Goal: Browse casually: Explore the website without a specific task or goal

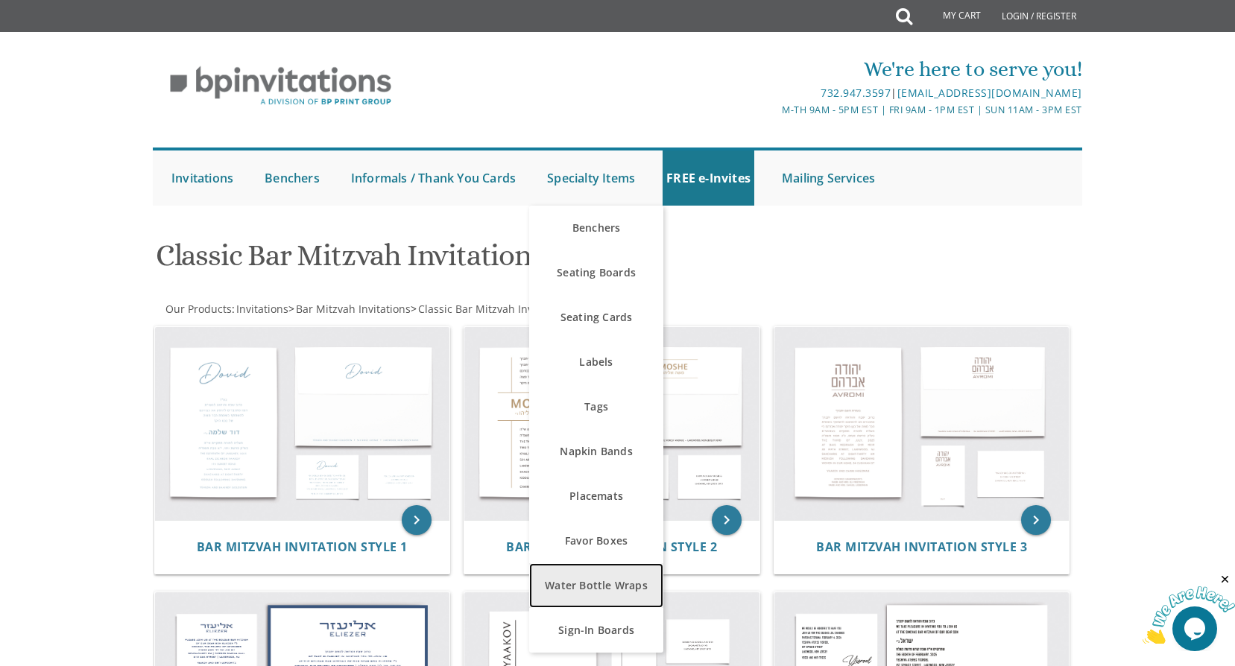
click at [567, 571] on link "Water Bottle Wraps" at bounding box center [596, 585] width 134 height 45
click at [568, 585] on link "Water Bottle Wraps" at bounding box center [596, 585] width 134 height 45
click at [618, 583] on link "Water Bottle Wraps" at bounding box center [596, 585] width 134 height 45
click at [597, 586] on link "Water Bottle Wraps" at bounding box center [596, 585] width 134 height 45
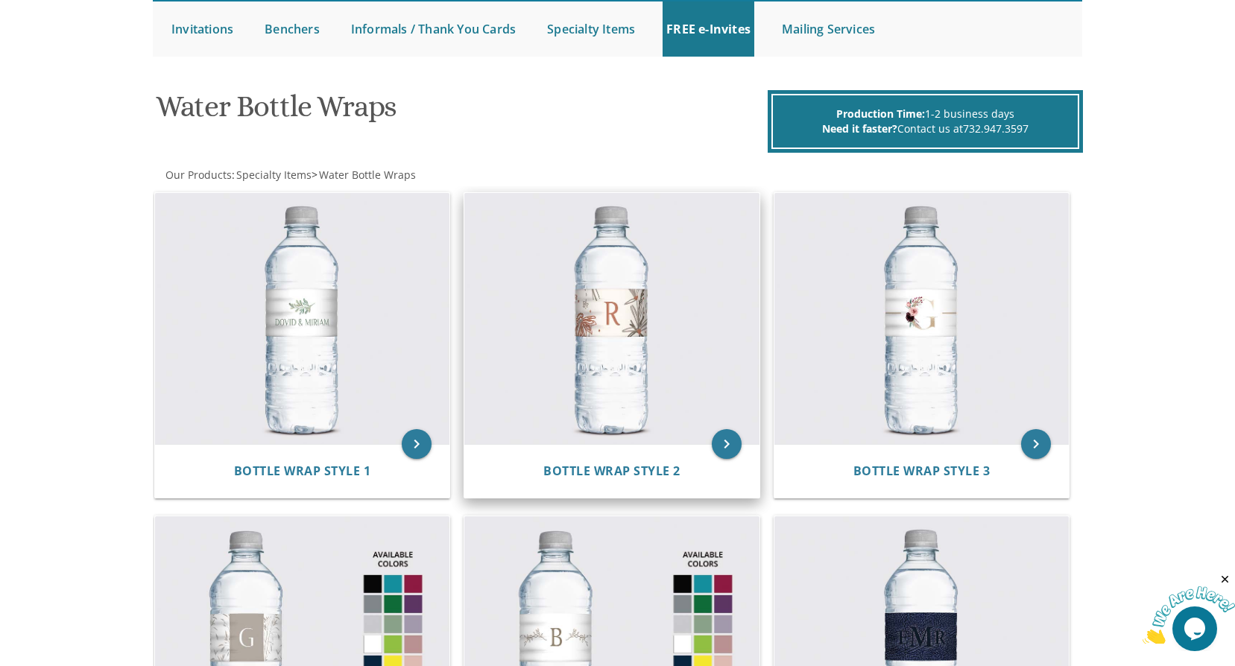
scroll to position [224, 0]
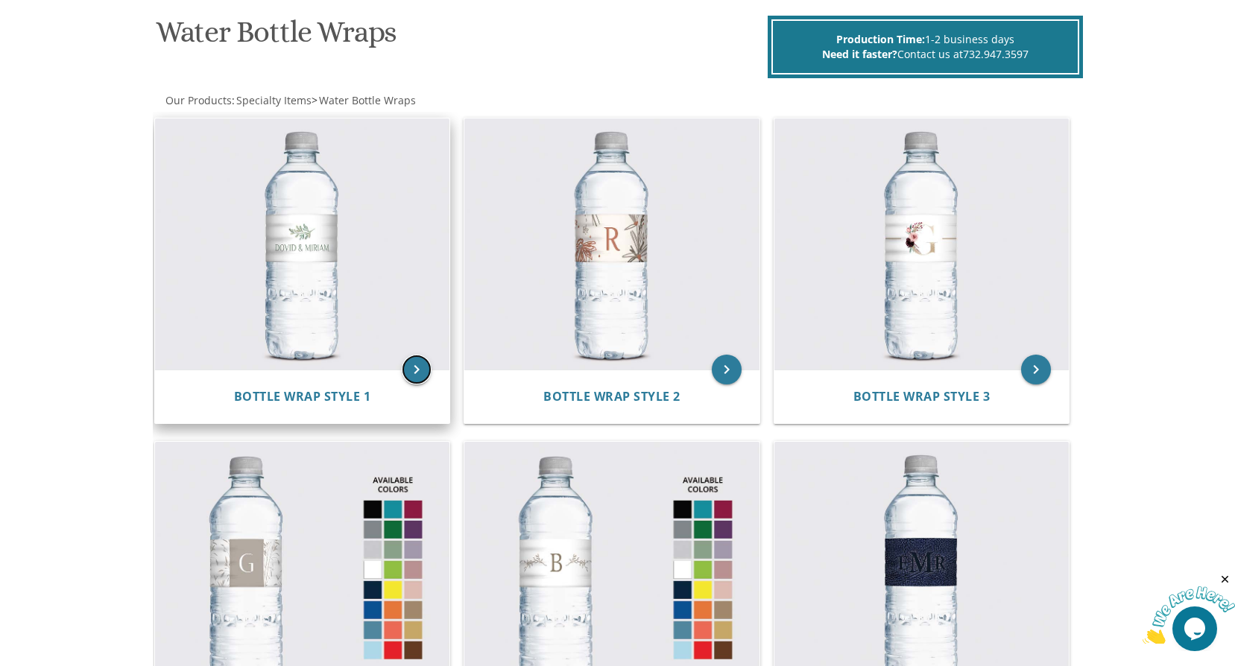
click at [422, 372] on icon "keyboard_arrow_right" at bounding box center [417, 370] width 30 height 30
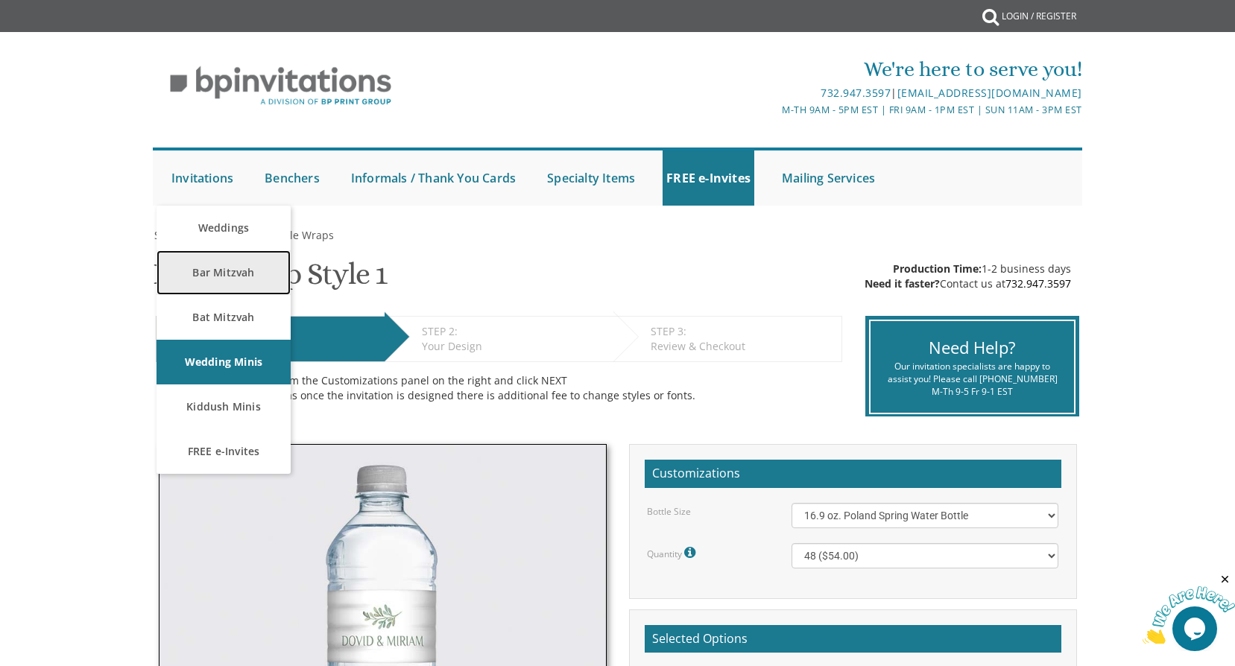
click at [241, 283] on link "Bar Mitzvah" at bounding box center [223, 272] width 134 height 45
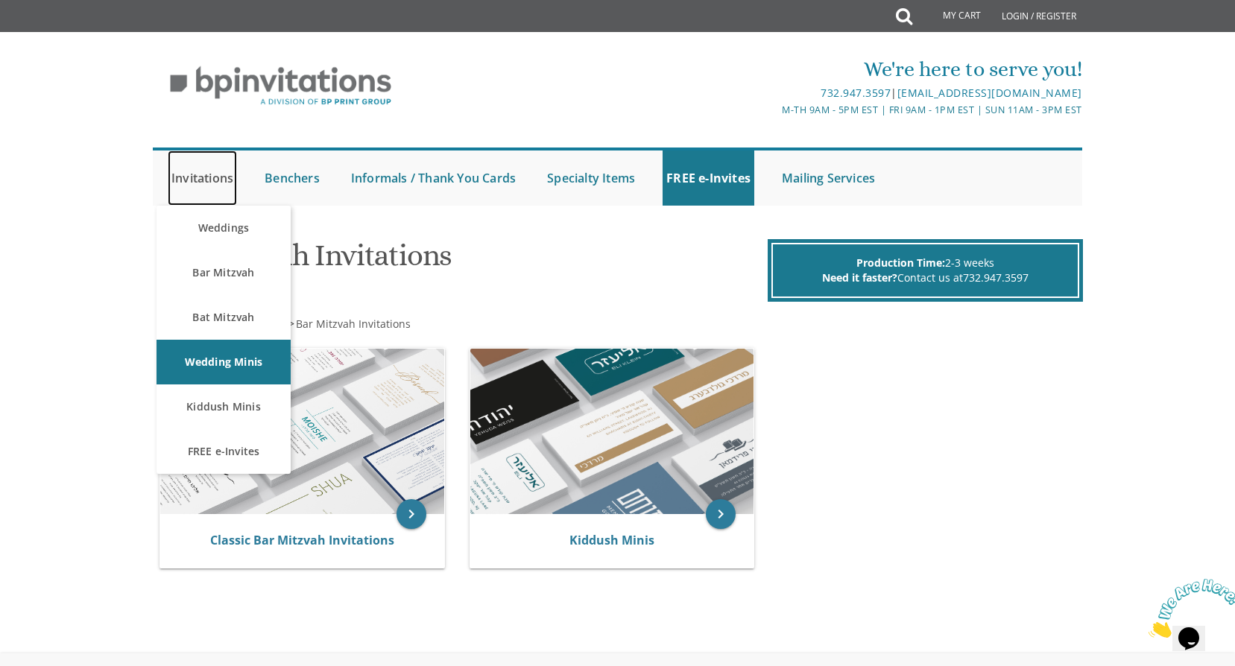
click at [205, 183] on link "Invitations" at bounding box center [202, 178] width 69 height 55
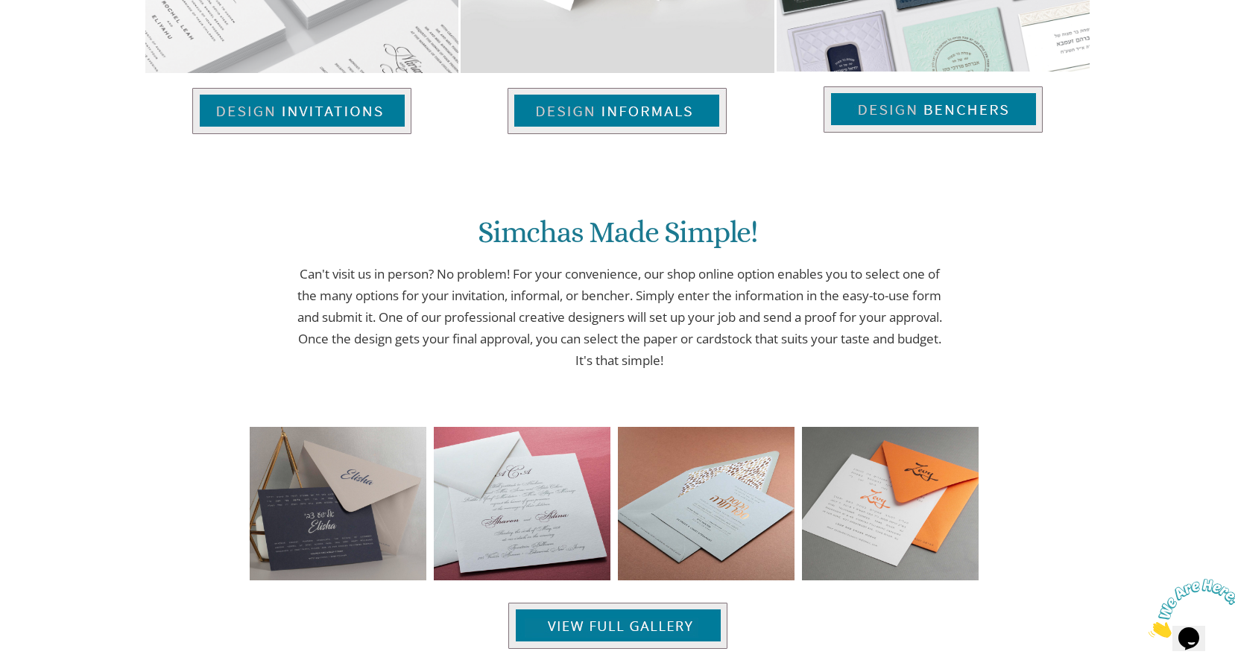
scroll to position [1411, 0]
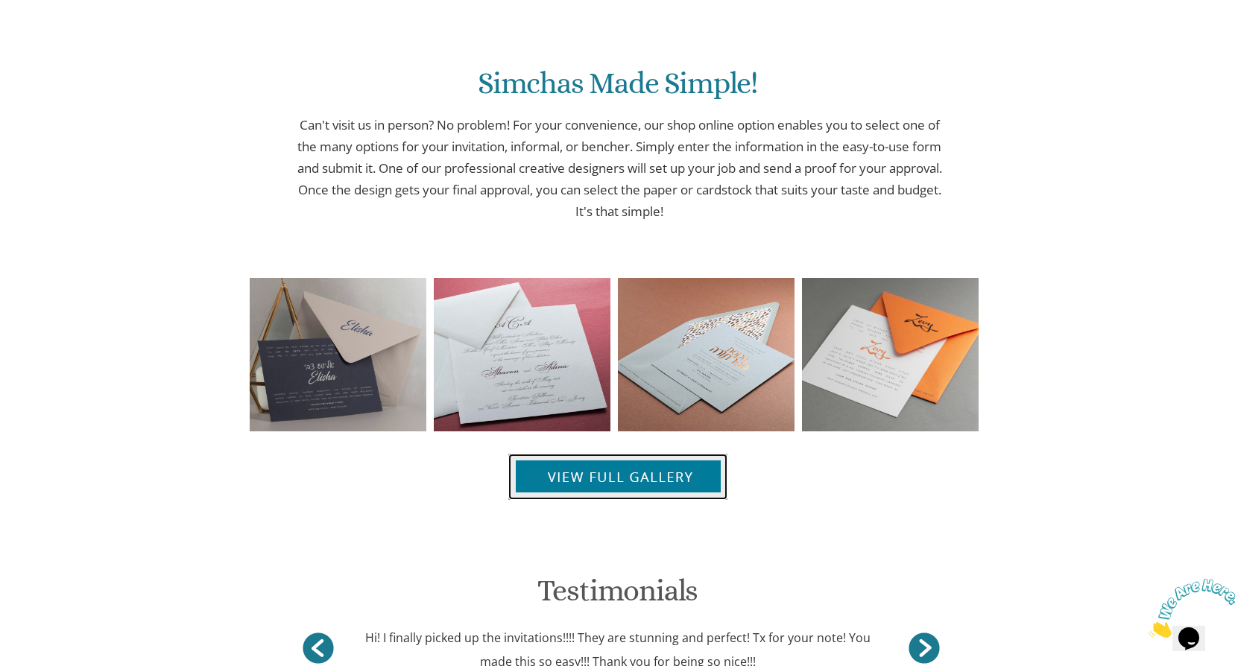
click at [666, 476] on img at bounding box center [617, 477] width 219 height 46
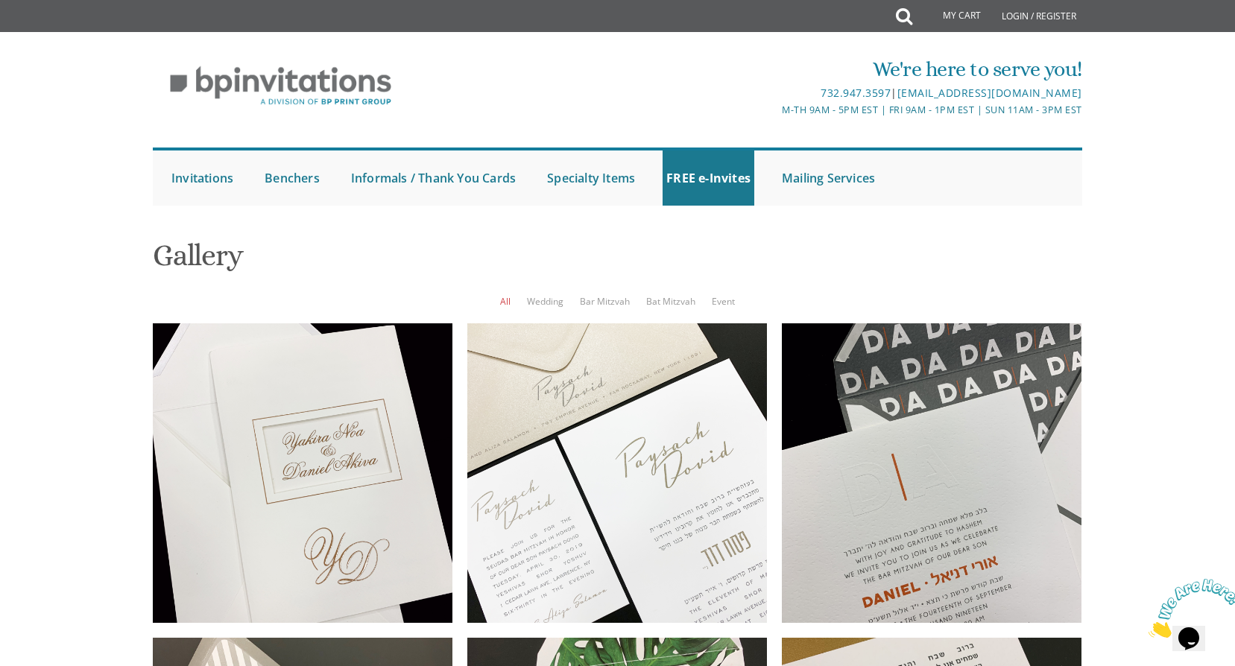
scroll to position [820, 0]
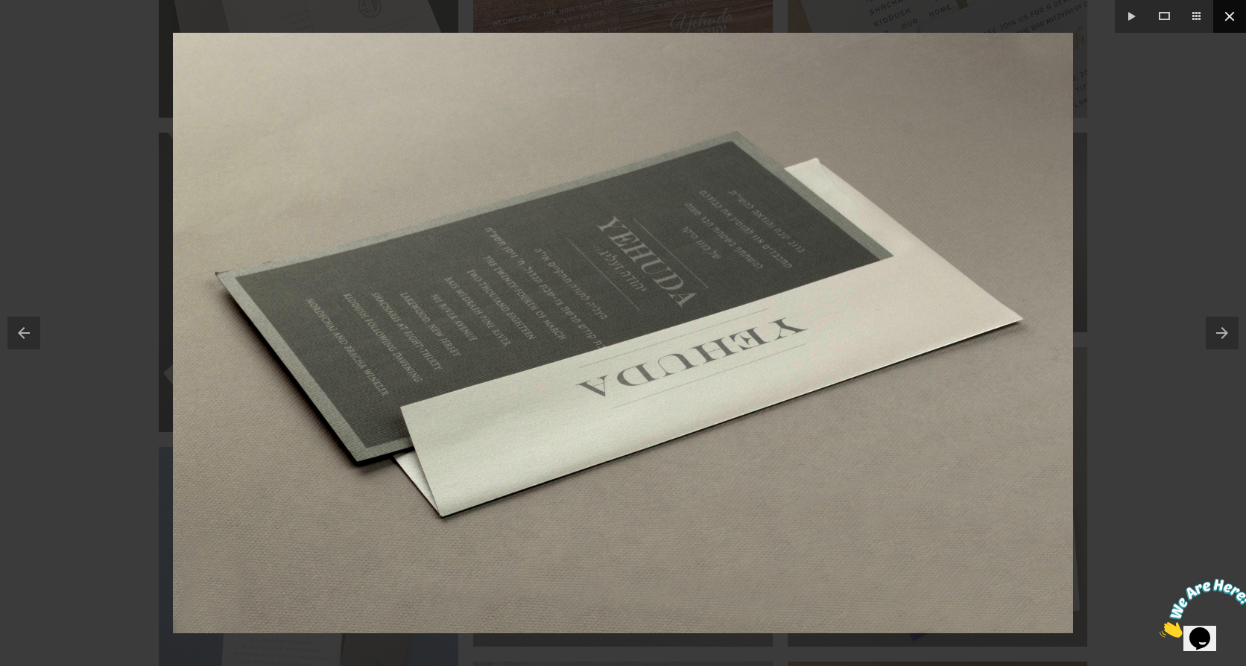
click at [1224, 15] on button at bounding box center [1229, 16] width 33 height 33
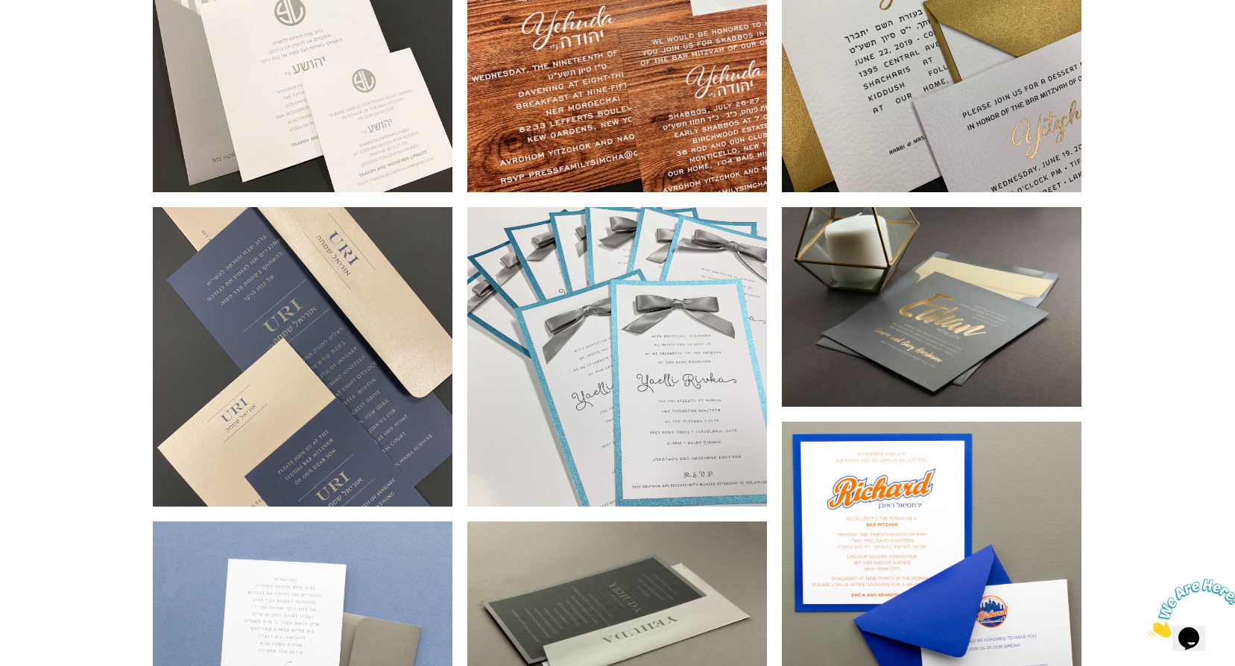
scroll to position [894, 0]
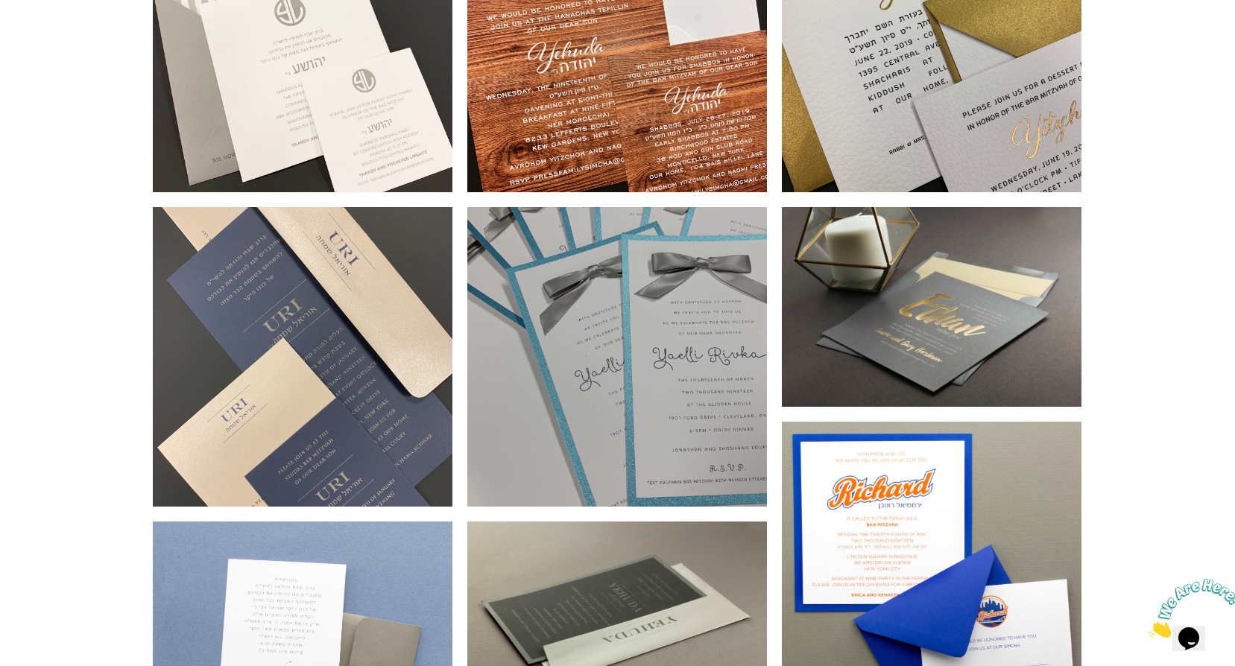
click at [636, 285] on div at bounding box center [617, 357] width 300 height 300
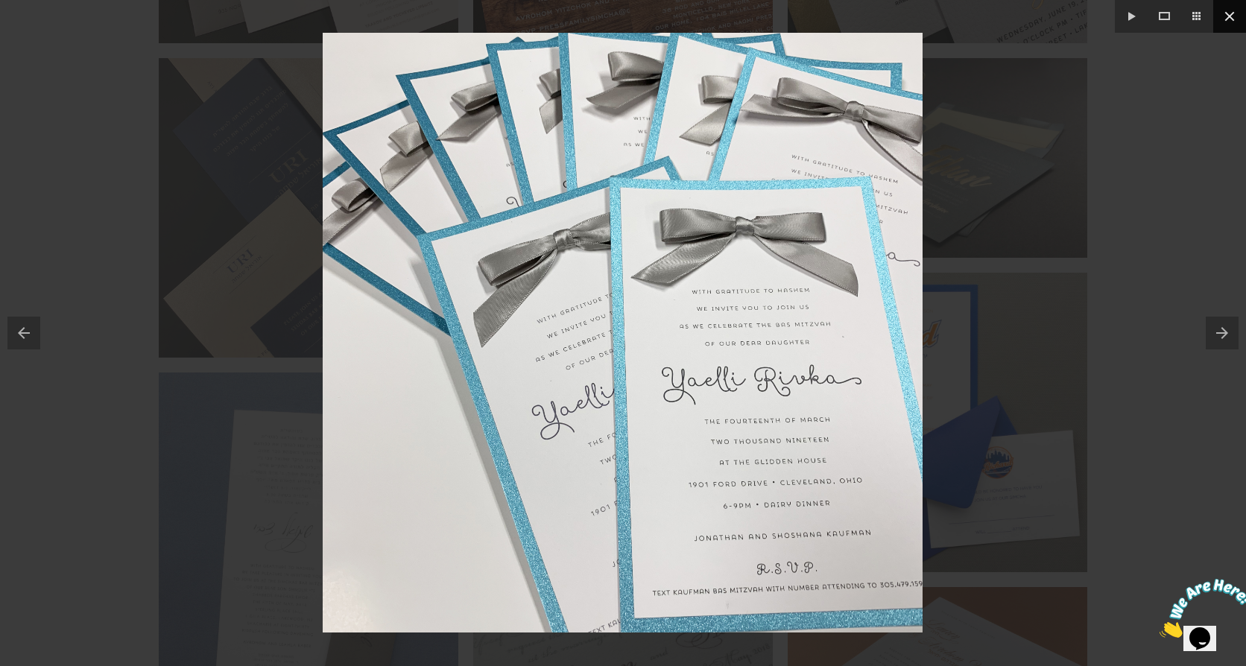
click at [1228, 18] on button at bounding box center [1229, 16] width 33 height 33
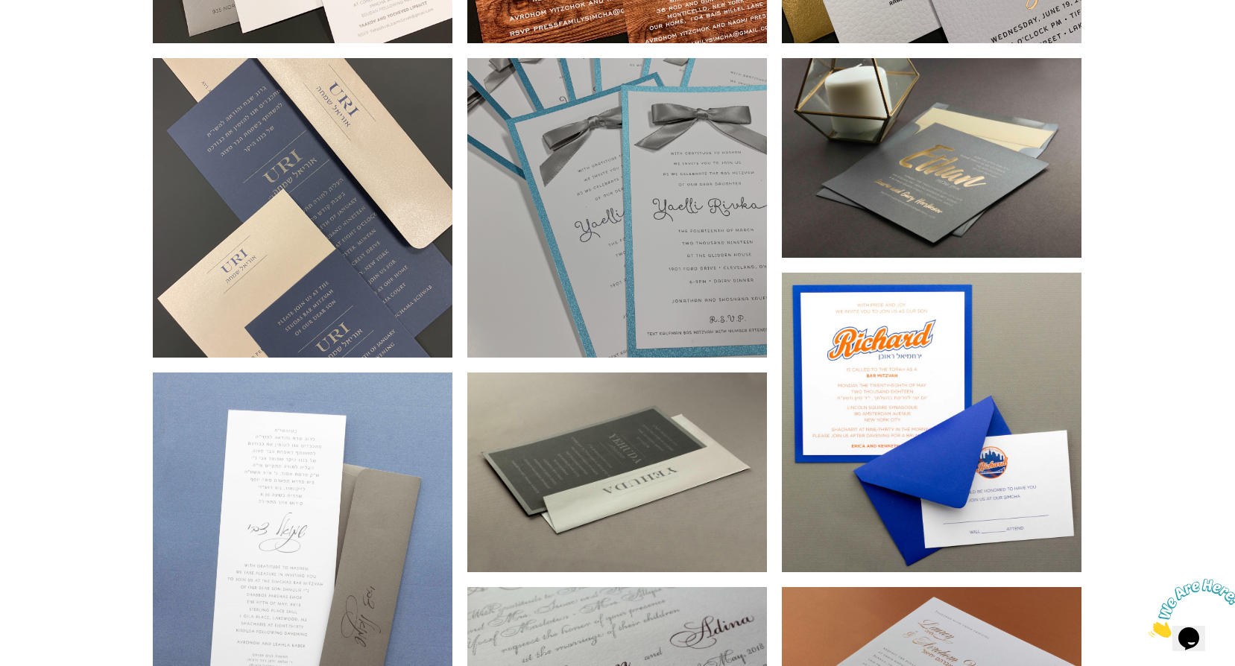
click at [626, 320] on div at bounding box center [617, 208] width 300 height 300
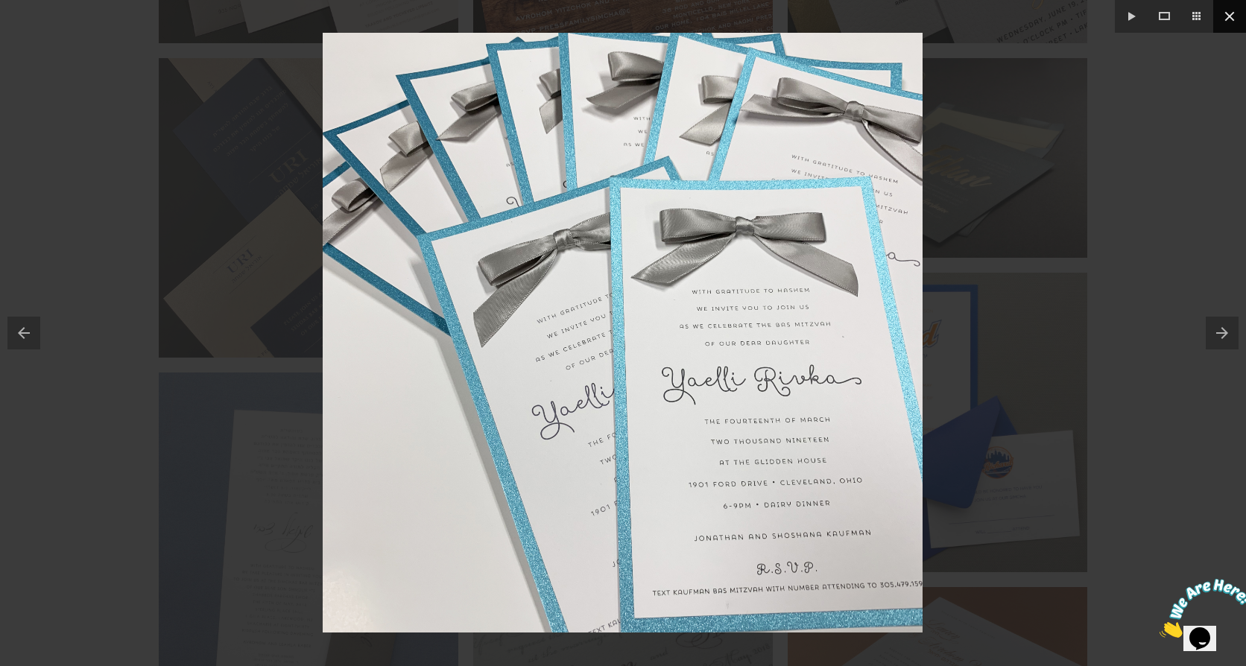
click at [1228, 19] on button at bounding box center [1229, 16] width 33 height 33
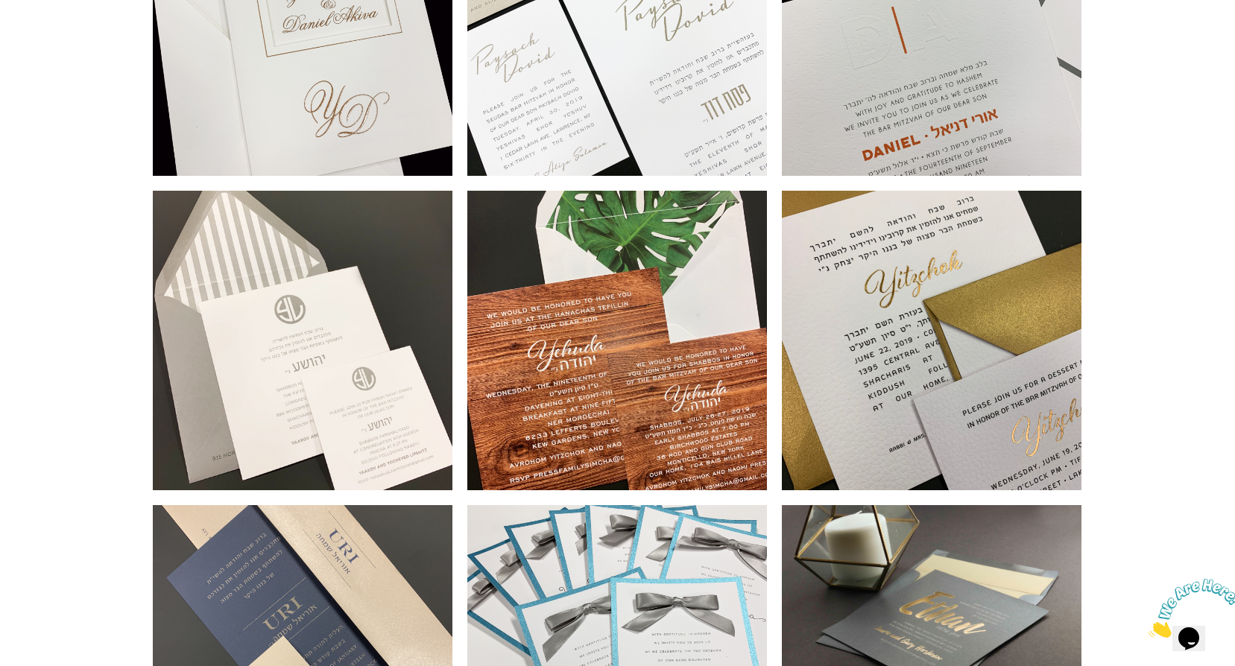
scroll to position [224, 0]
